Goal: Navigation & Orientation: Find specific page/section

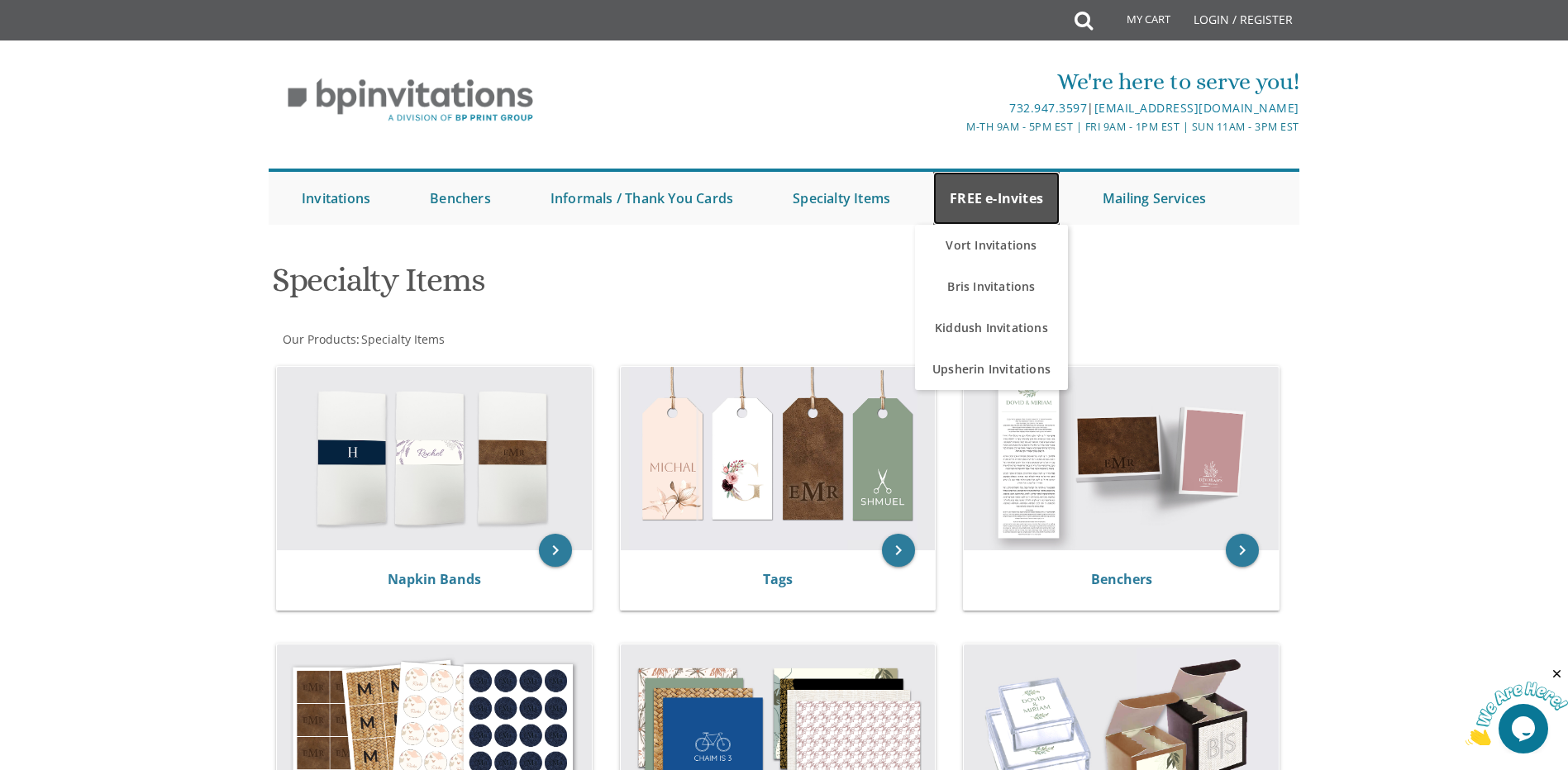
click at [1018, 197] on link "FREE e-Invites" at bounding box center [996, 198] width 127 height 53
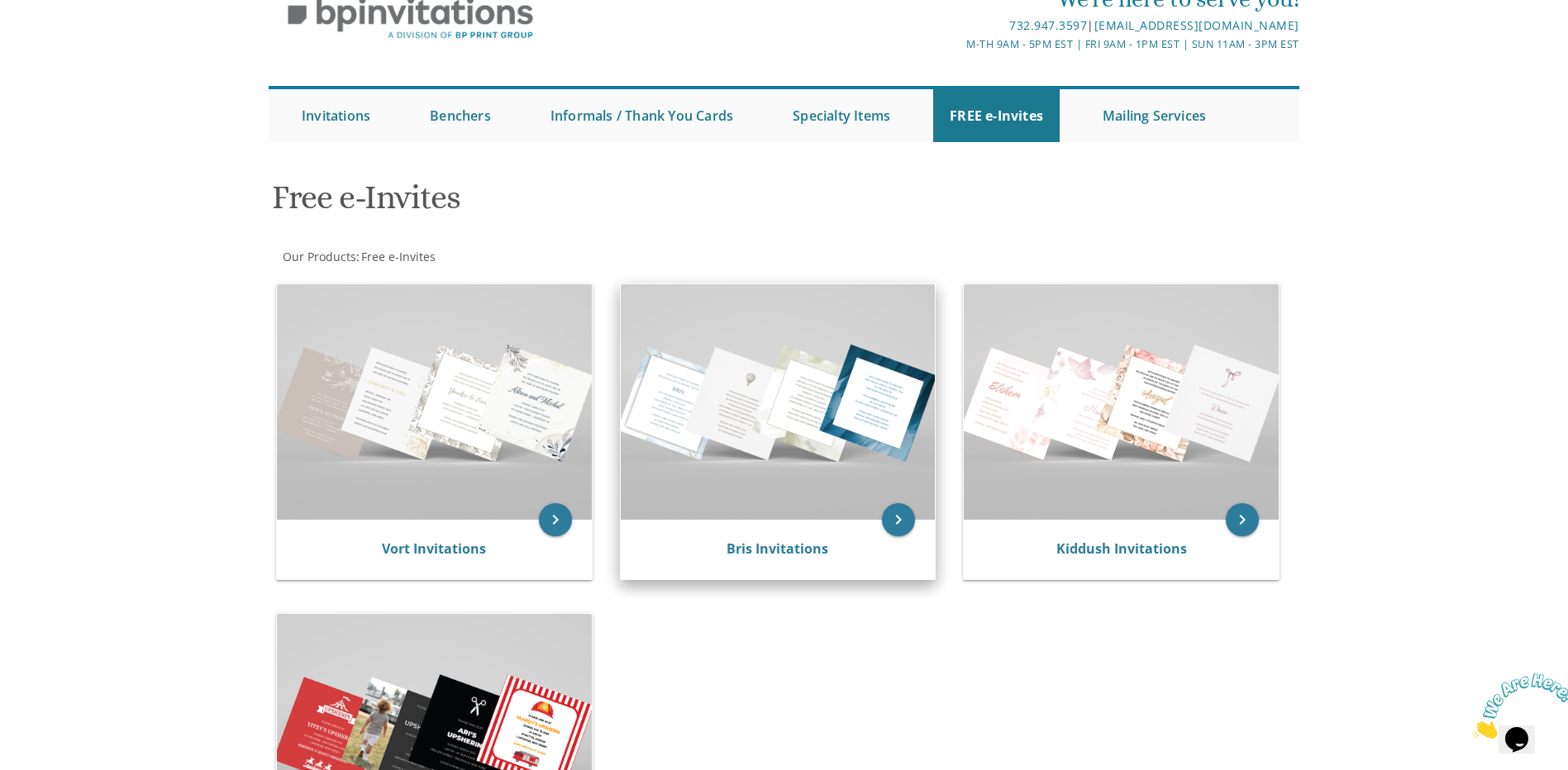
scroll to position [248, 0]
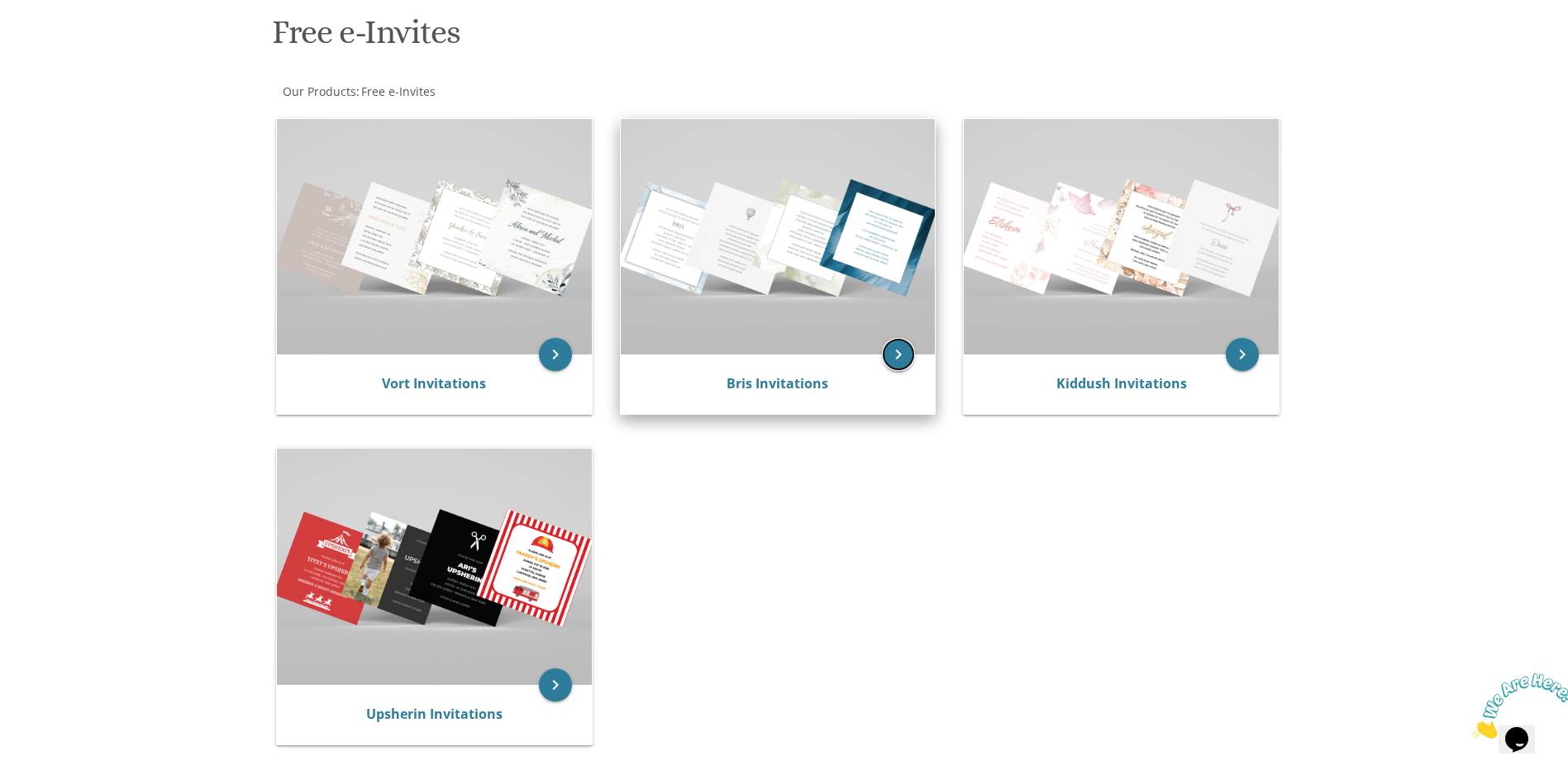
click at [895, 351] on icon "keyboard_arrow_right" at bounding box center [898, 354] width 33 height 33
